Goal: Transaction & Acquisition: Purchase product/service

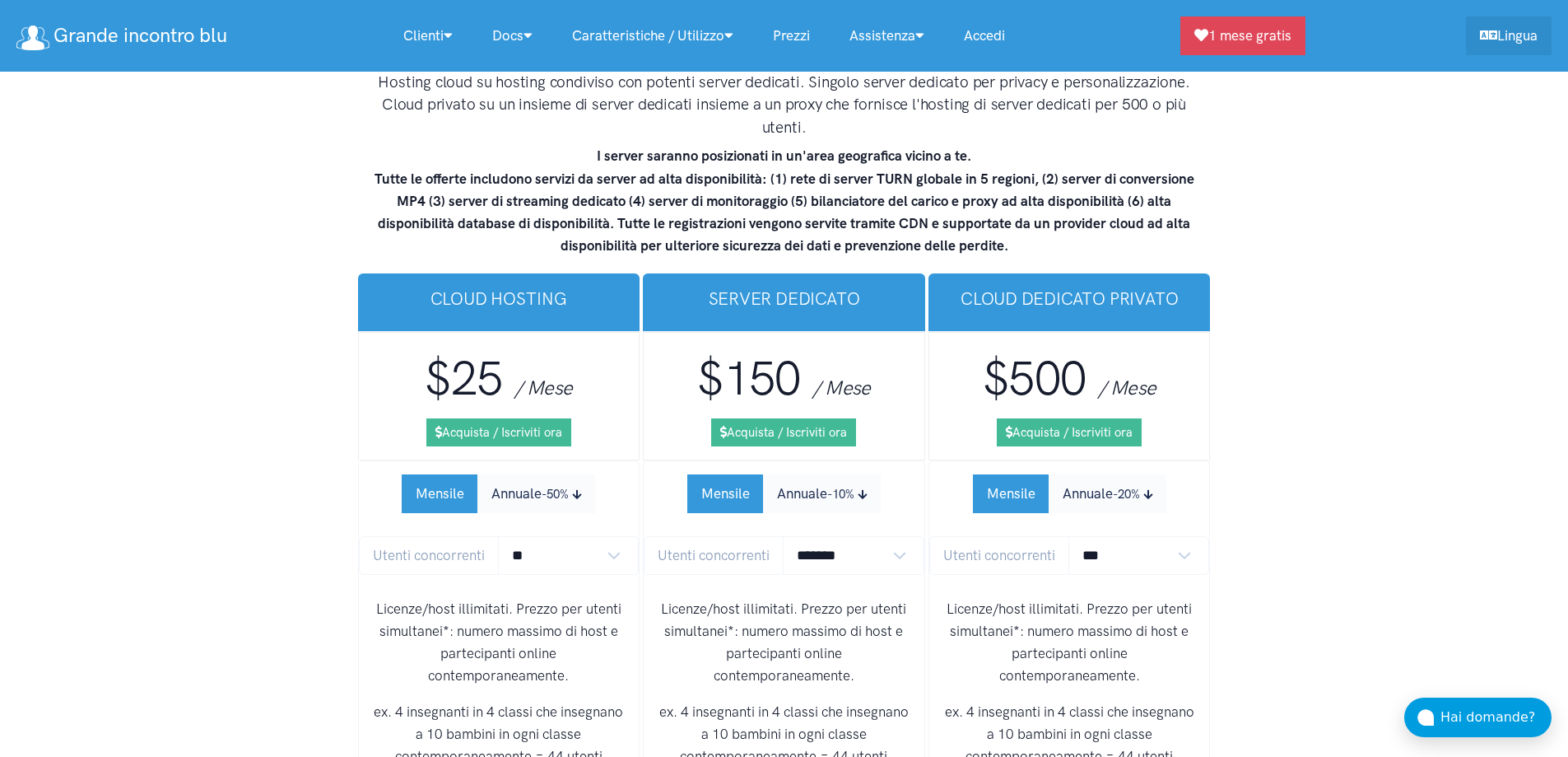
scroll to position [10177, 0]
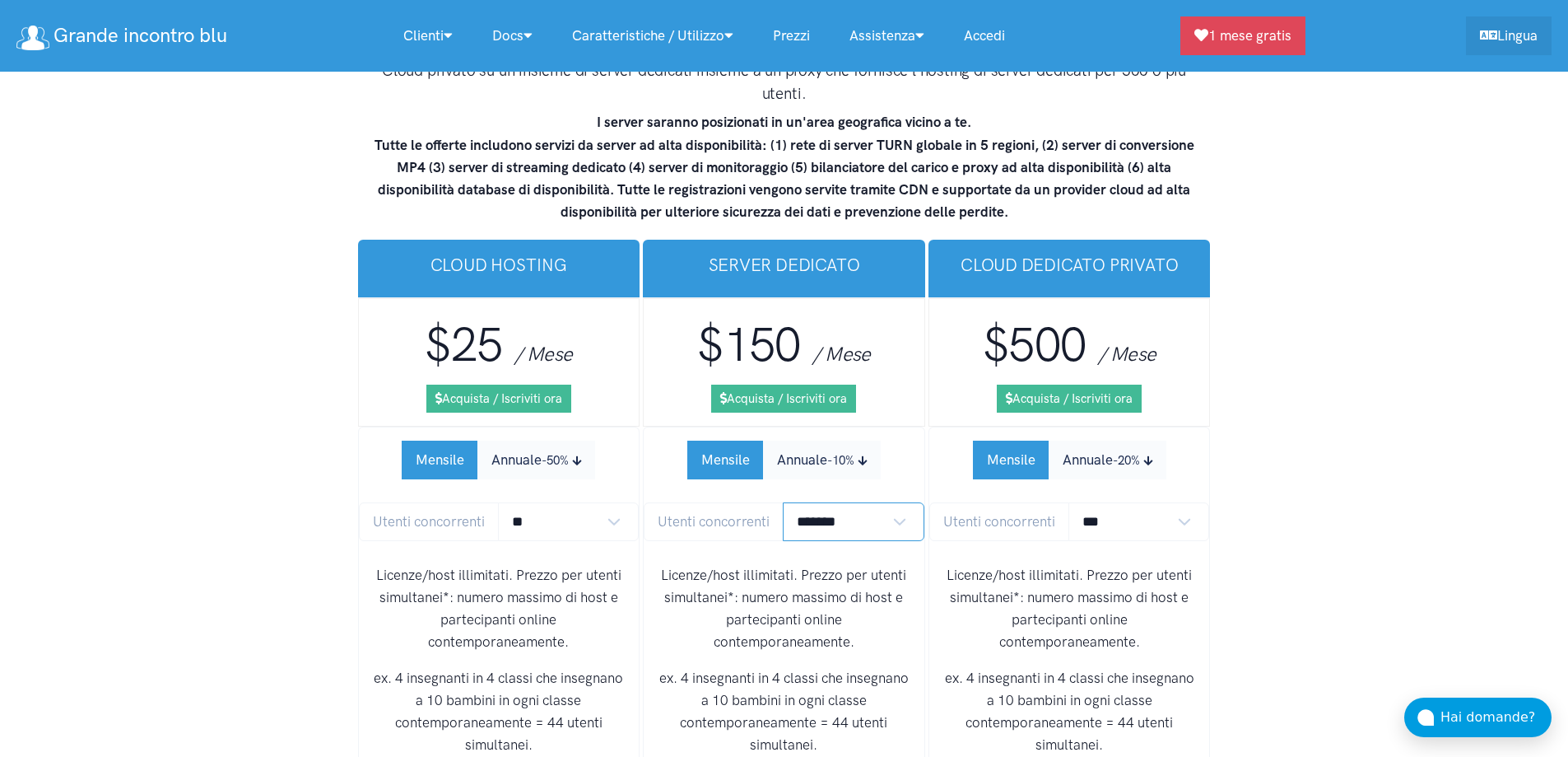
click at [846, 503] on select "******* ******* *******" at bounding box center [854, 522] width 142 height 39
select select "*"
click at [783, 503] on select "******* ******* *******" at bounding box center [854, 522] width 142 height 39
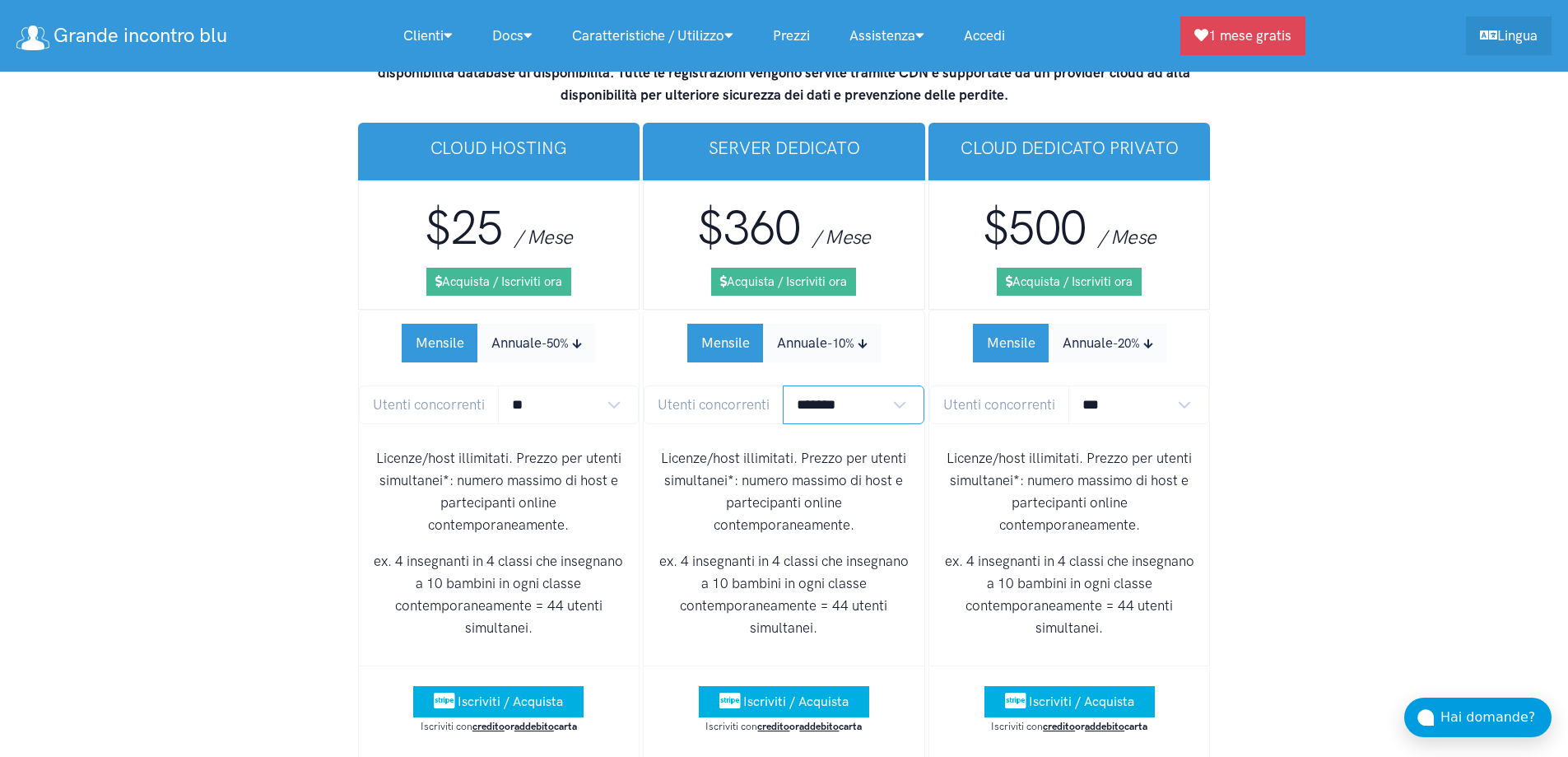
scroll to position [10342, 0]
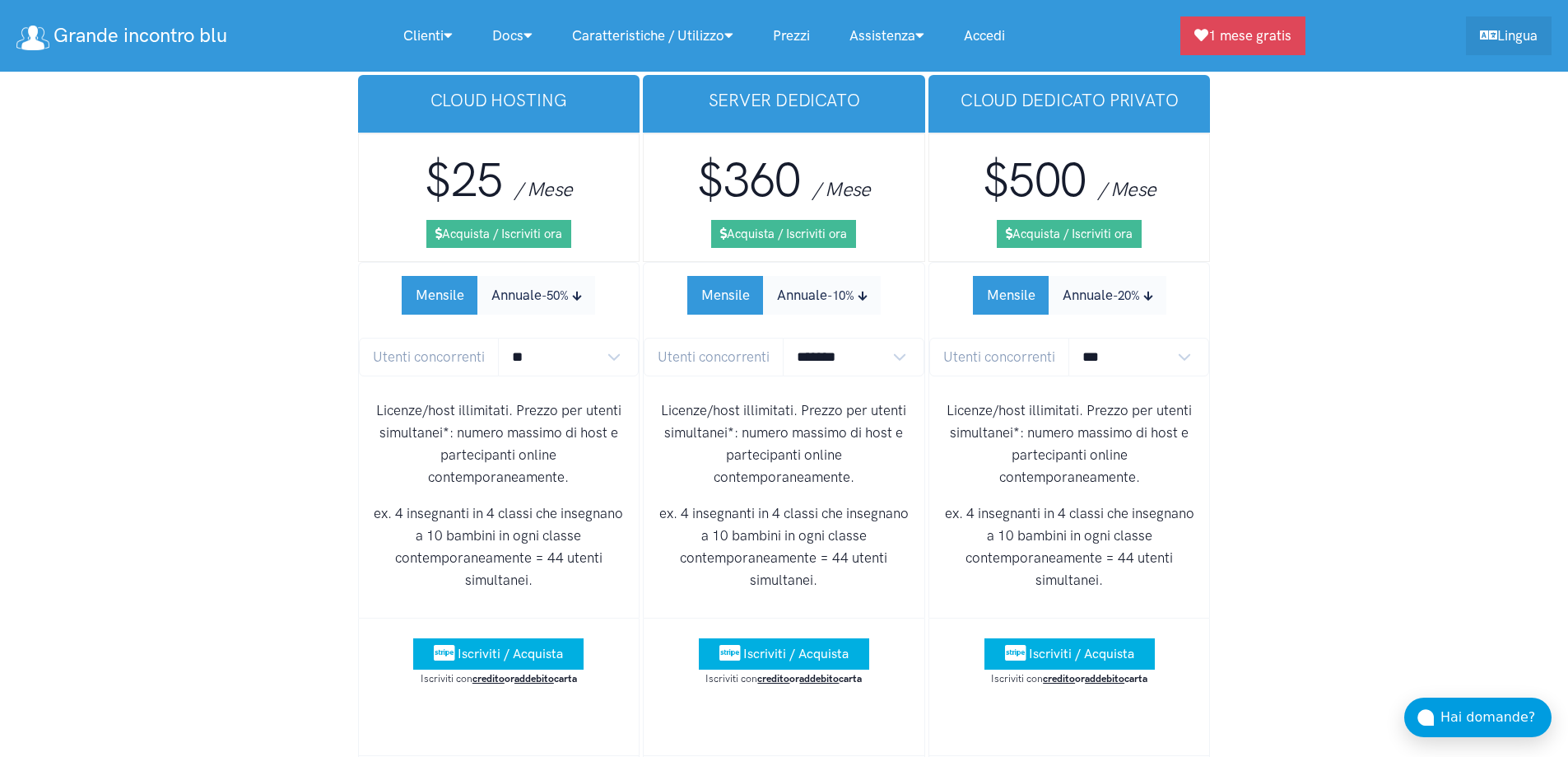
click at [751, 645] on span "Iscriviti / Acquista" at bounding box center [796, 653] width 106 height 16
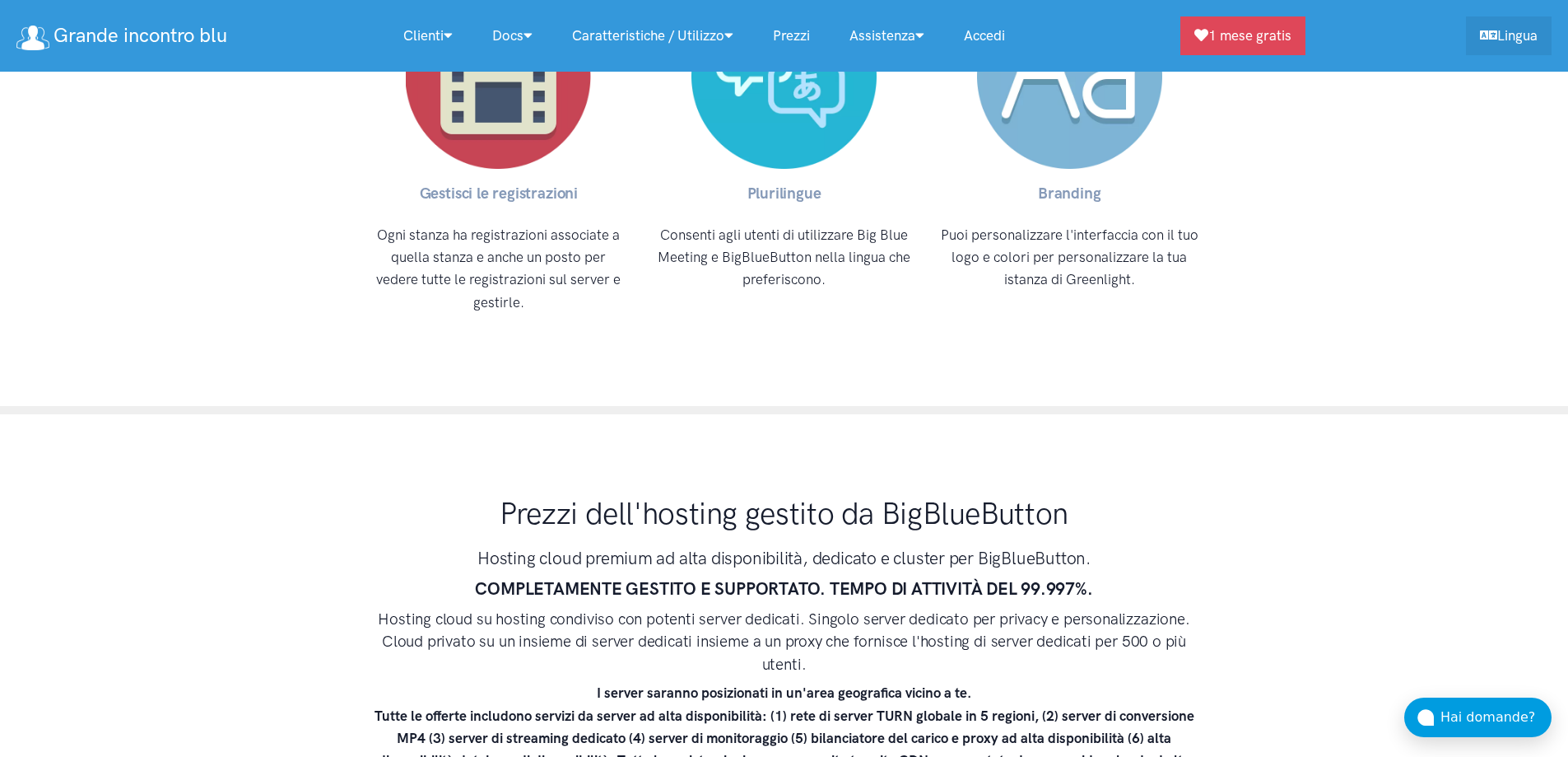
scroll to position [9519, 0]
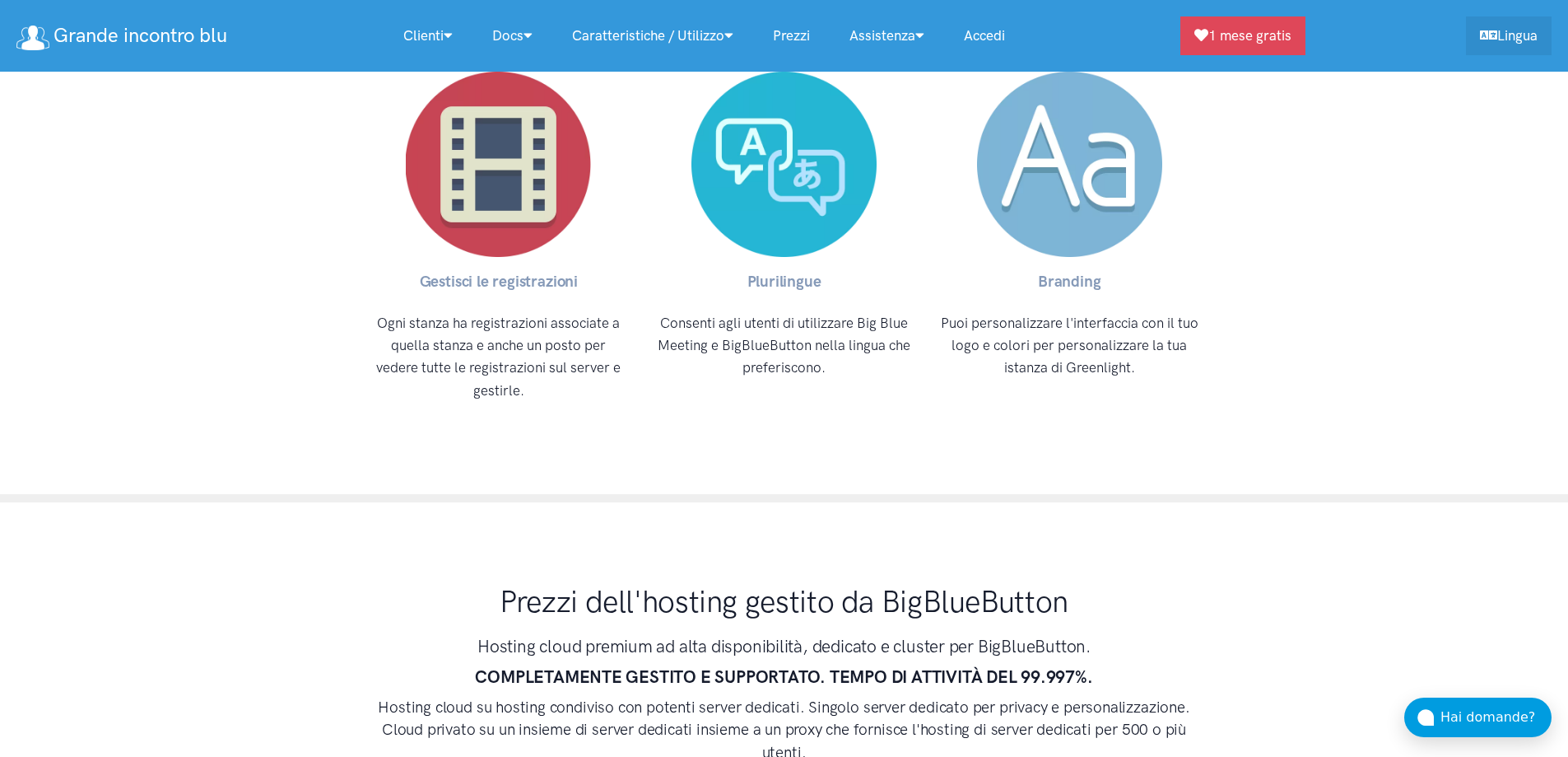
click at [1007, 39] on link "Accedi" at bounding box center [985, 36] width 81 height 35
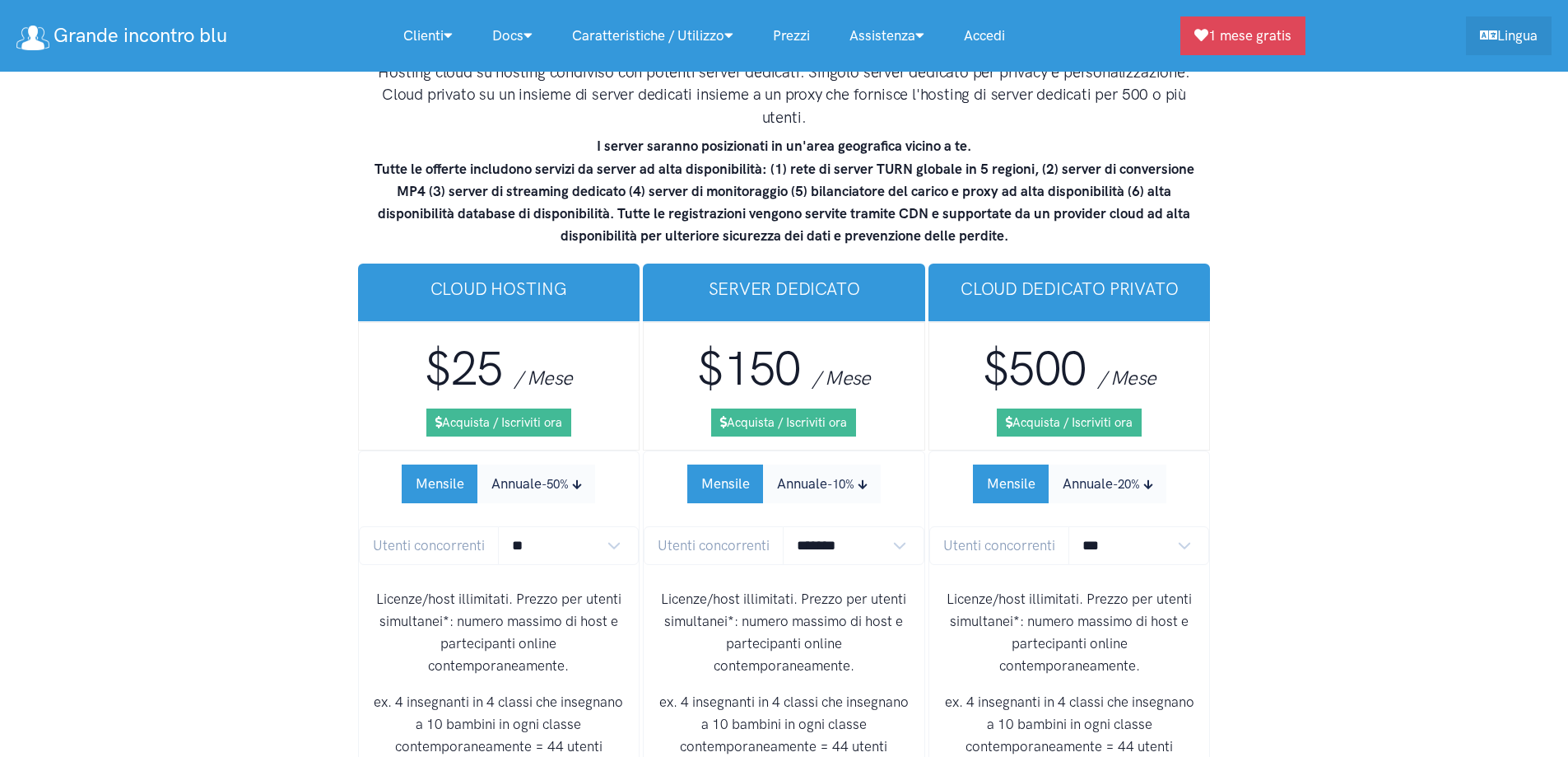
scroll to position [10177, 0]
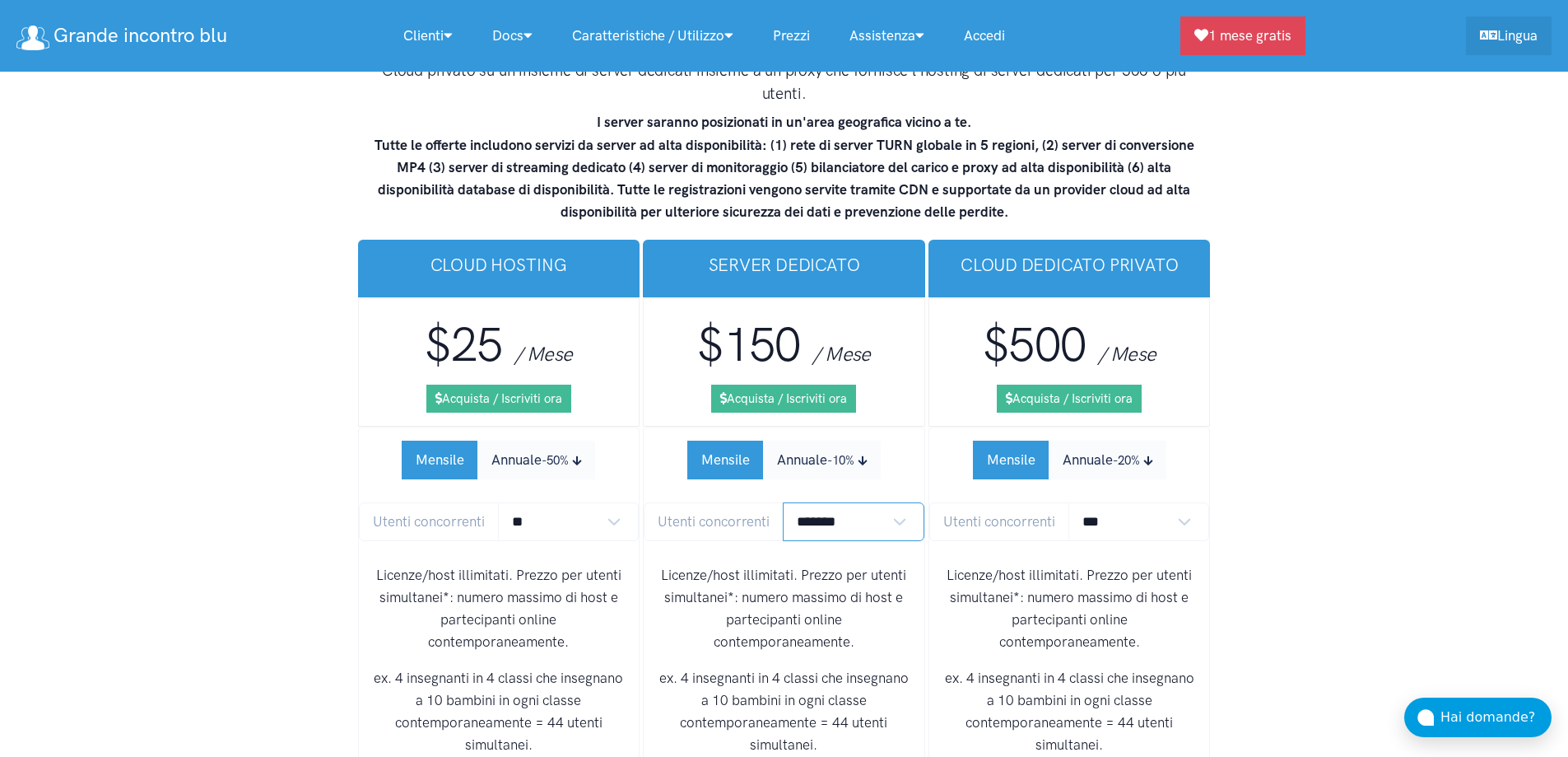
click at [825, 503] on select "******* ******* *******" at bounding box center [854, 522] width 142 height 39
select select "*"
click at [783, 503] on select "******* ******* *******" at bounding box center [854, 522] width 142 height 39
click at [713, 253] on h3 "Server Dedicato" at bounding box center [783, 264] width 256 height 24
click at [1479, 45] on link "Lingua" at bounding box center [1508, 33] width 85 height 39
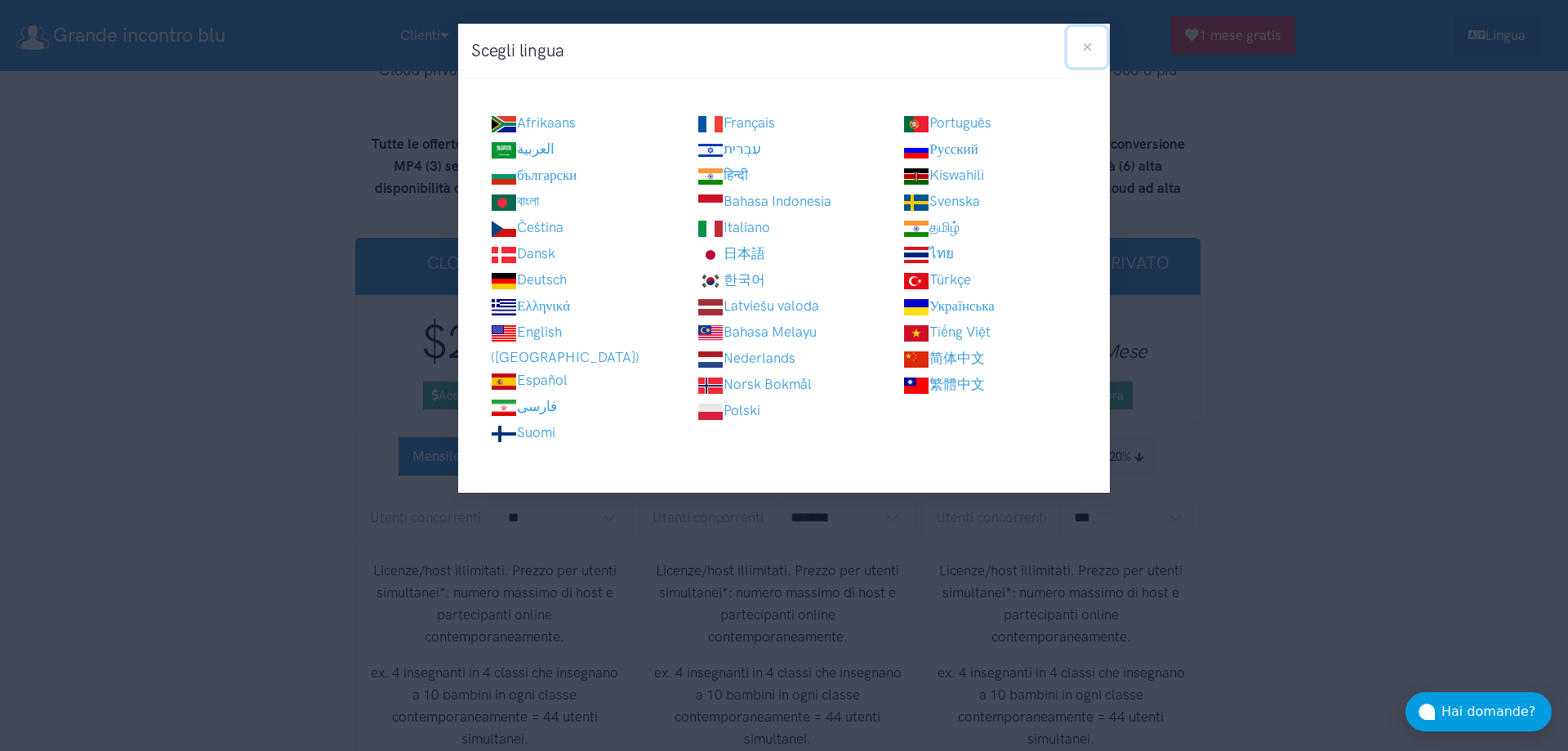
click at [1093, 50] on button "Close" at bounding box center [1088, 47] width 40 height 40
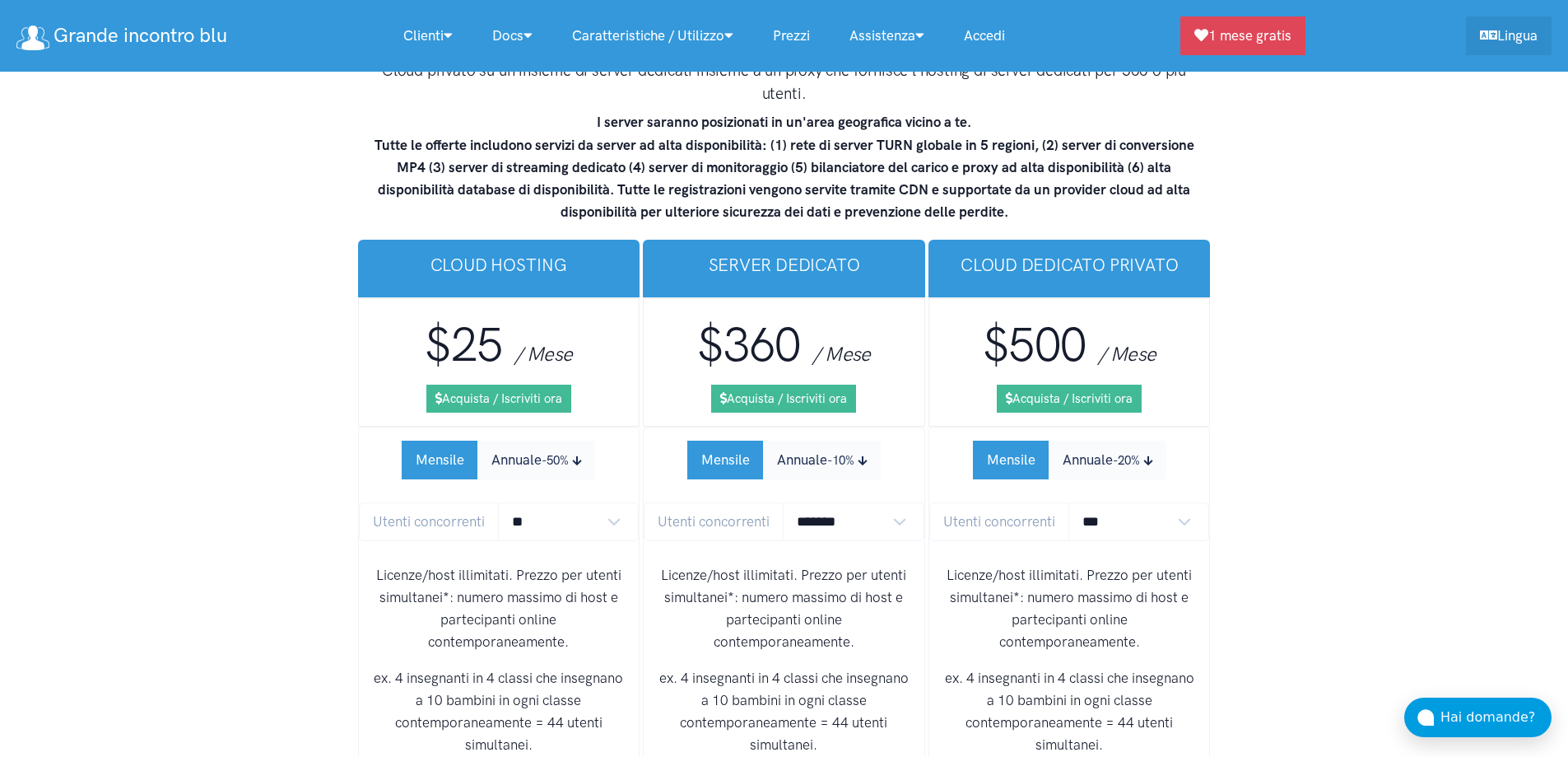
click at [780, 253] on h3 "Server Dedicato" at bounding box center [783, 264] width 256 height 24
copy div "Server Dedicato"
click at [844, 253] on h3 "Server Dedicato" at bounding box center [783, 264] width 256 height 24
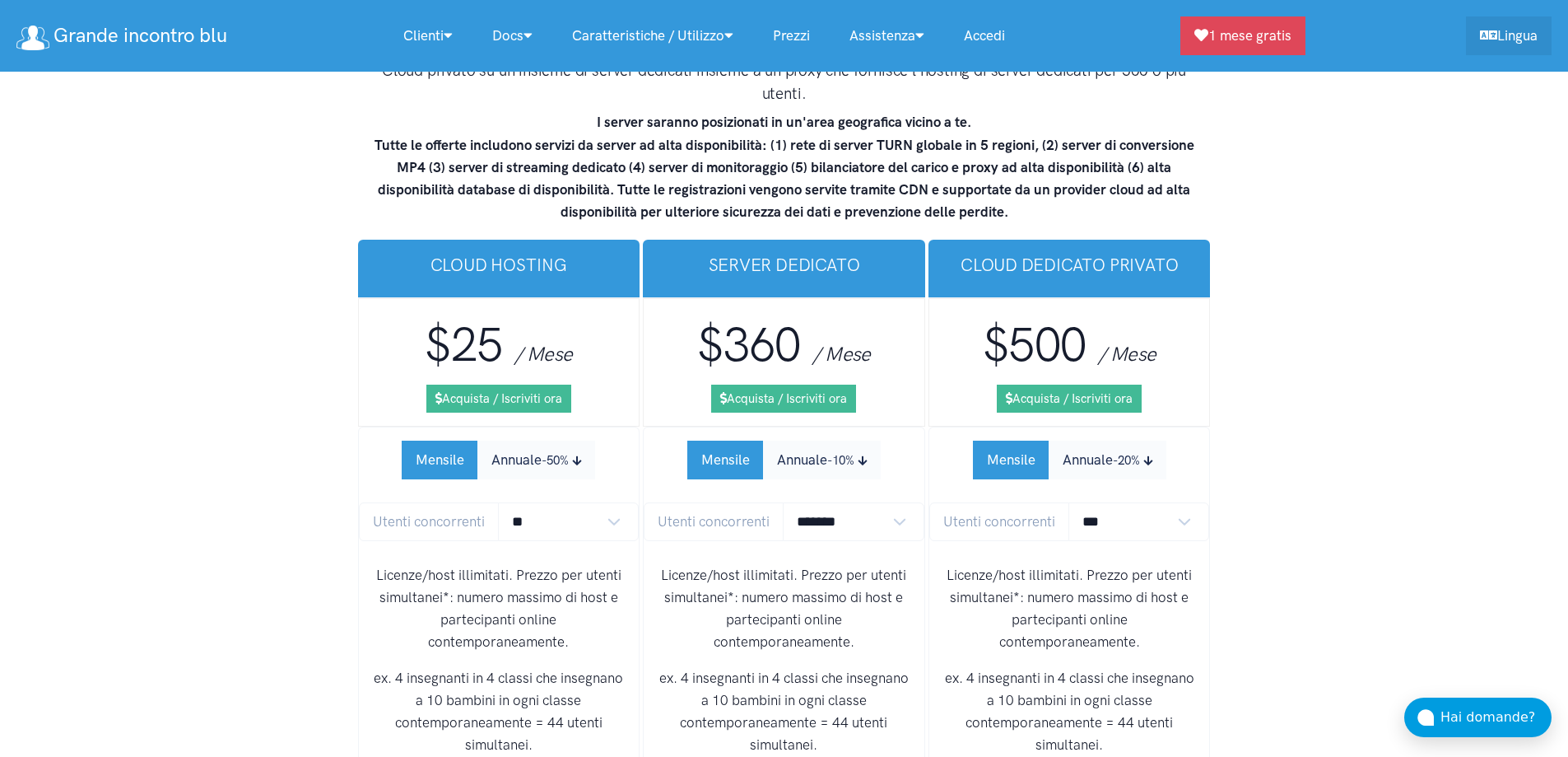
click at [1081, 253] on h3 "Cloud dedicato privato" at bounding box center [1069, 264] width 256 height 24
click at [853, 253] on h3 "Server Dedicato" at bounding box center [783, 264] width 256 height 24
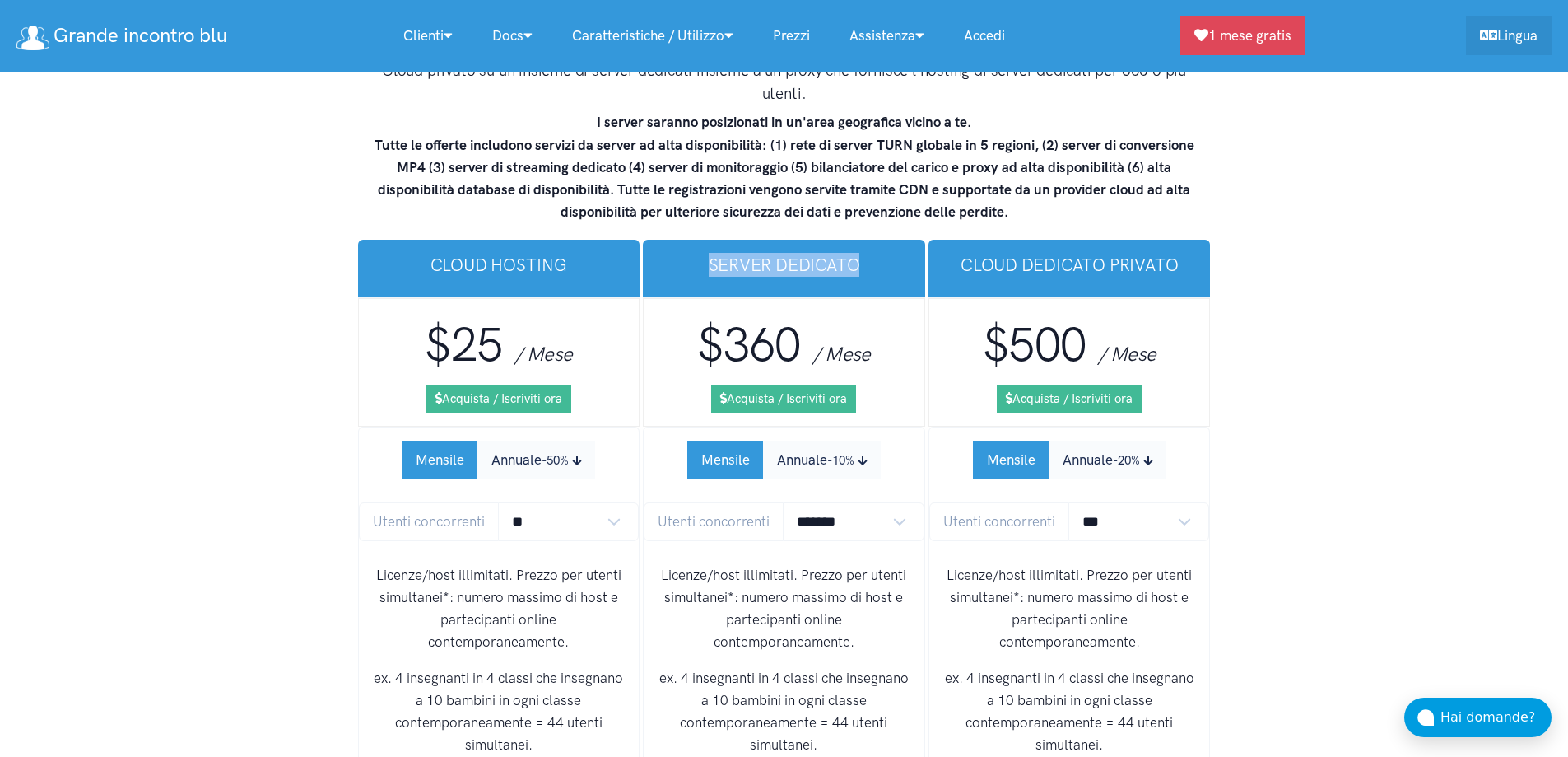
click at [853, 253] on h3 "Server Dedicato" at bounding box center [783, 264] width 256 height 24
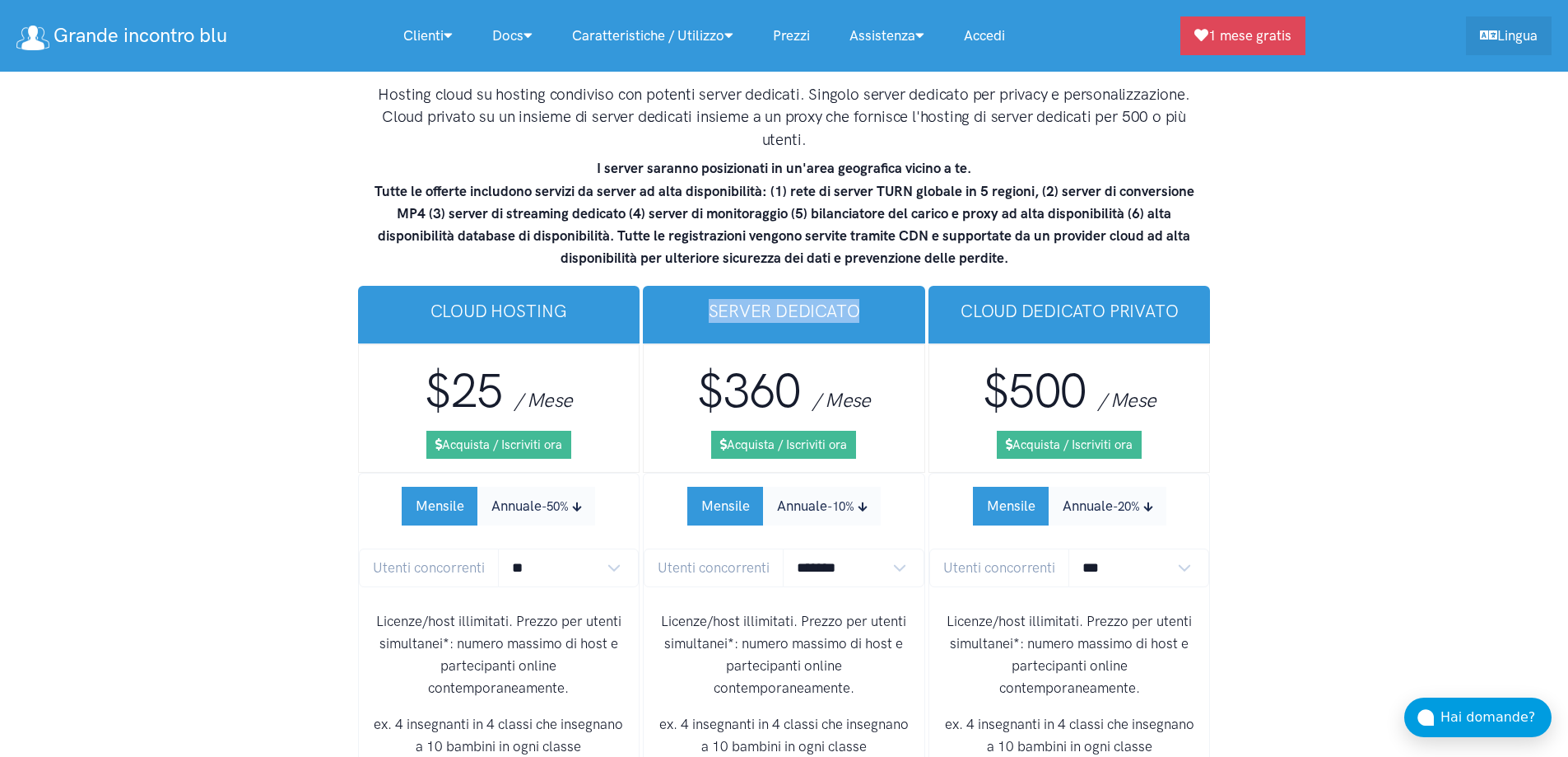
scroll to position [10095, 0]
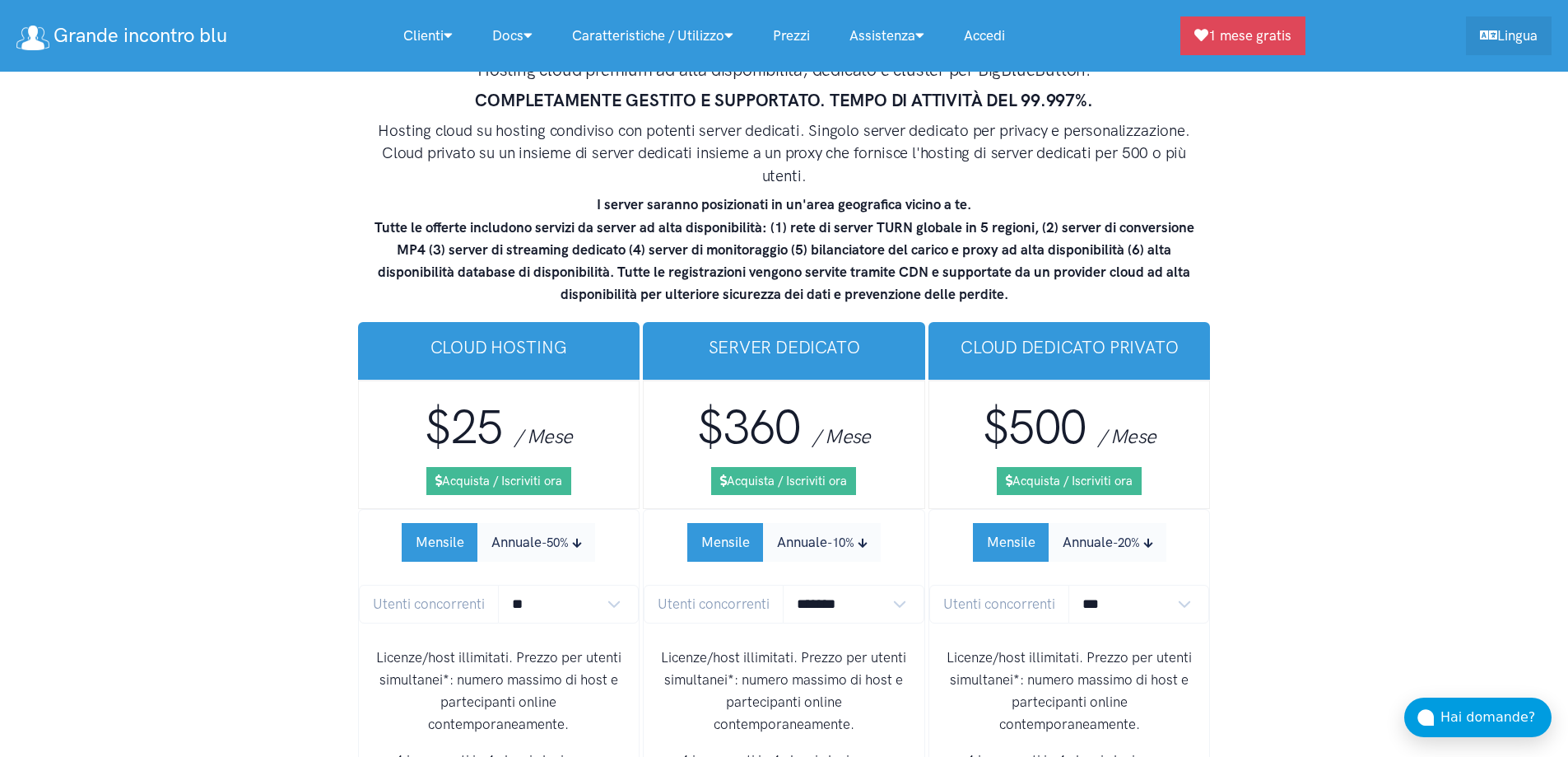
click at [858, 394] on h3 "$360 / Mese" at bounding box center [783, 428] width 254 height 67
